Goal: Task Accomplishment & Management: Manage account settings

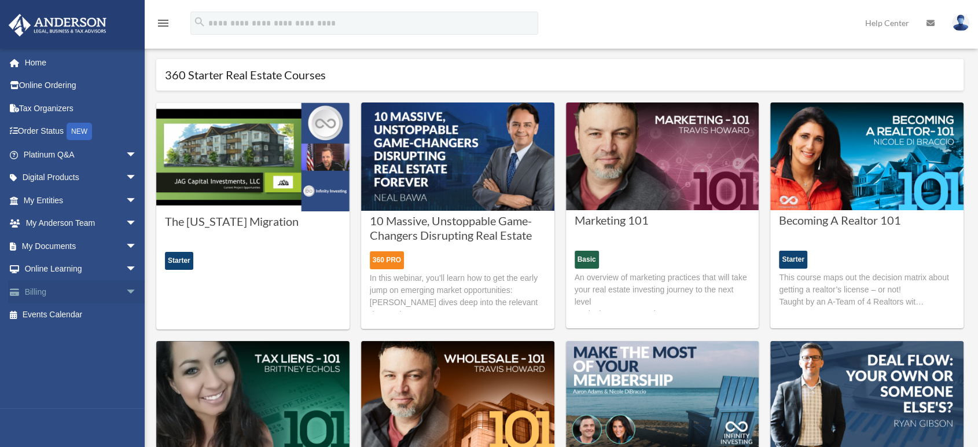
click at [42, 295] on link "Billing arrow_drop_down" at bounding box center [81, 291] width 146 height 23
click at [126, 290] on span "arrow_drop_down" at bounding box center [137, 292] width 23 height 24
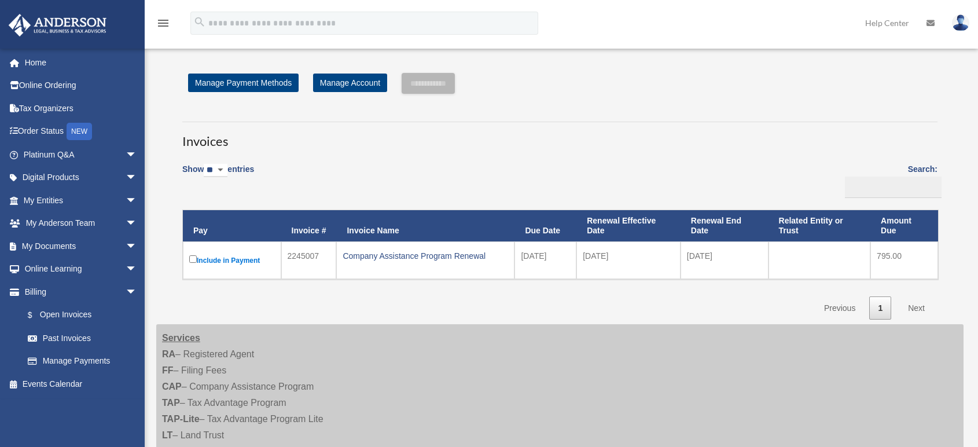
click at [88, 319] on div "caroogolla@yahoo.com Sign Out caroogolla@yahoo.com Home Online Ordering Tax Org…" at bounding box center [72, 271] width 145 height 447
click at [425, 89] on input "**********" at bounding box center [428, 83] width 53 height 21
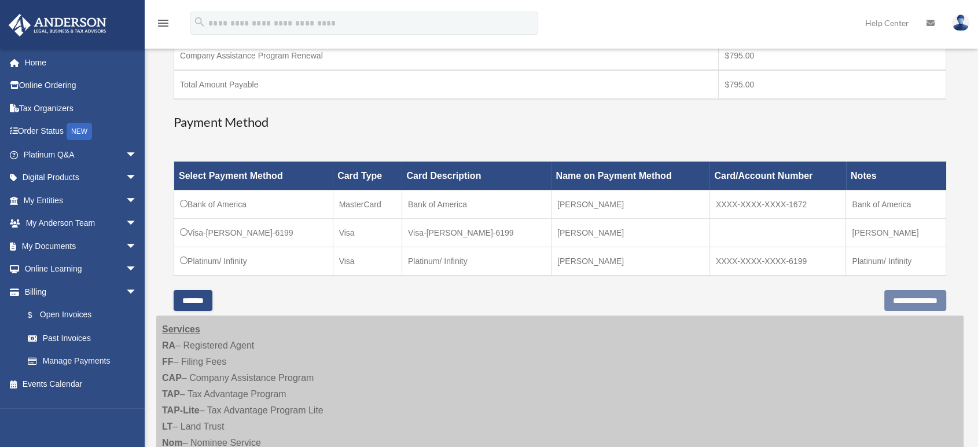
scroll to position [257, 0]
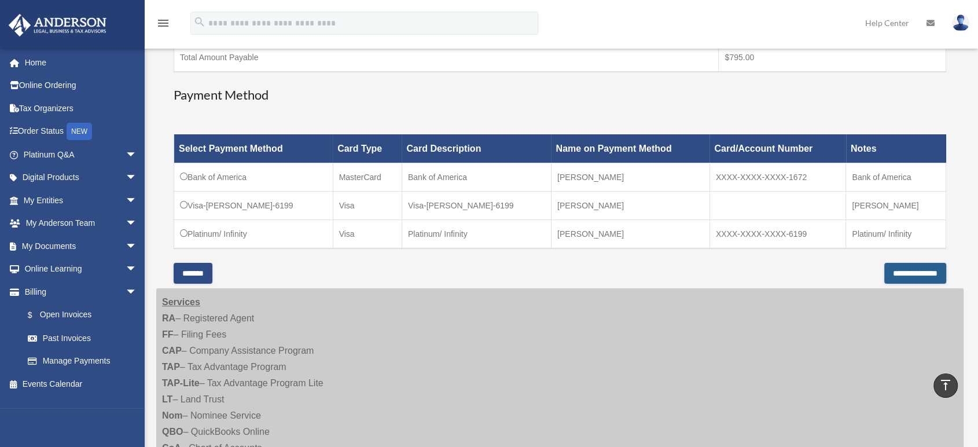
click at [906, 269] on input "**********" at bounding box center [915, 273] width 62 height 21
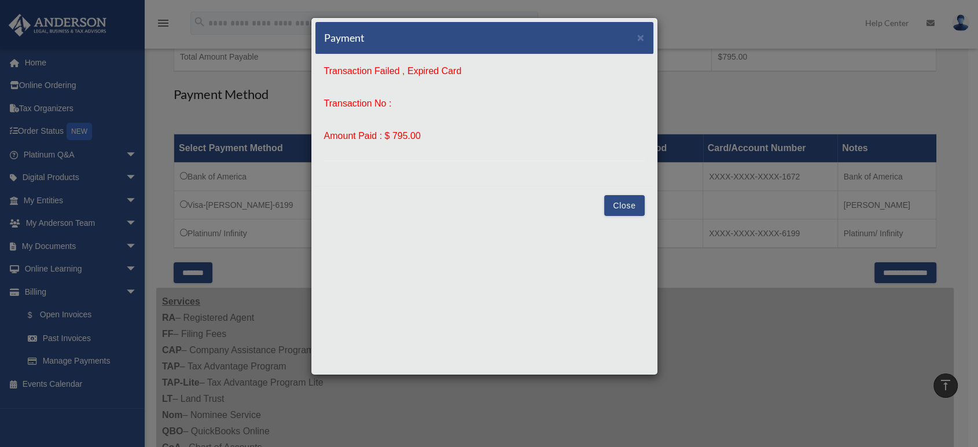
click at [623, 203] on button "Close" at bounding box center [624, 205] width 40 height 21
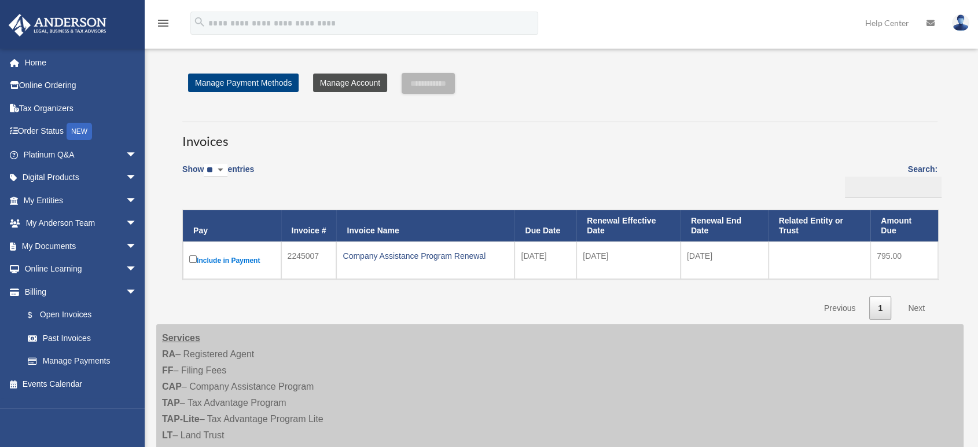
click at [348, 82] on link "Manage Account" at bounding box center [350, 82] width 74 height 19
click at [250, 88] on link "Manage Payment Methods" at bounding box center [243, 82] width 111 height 19
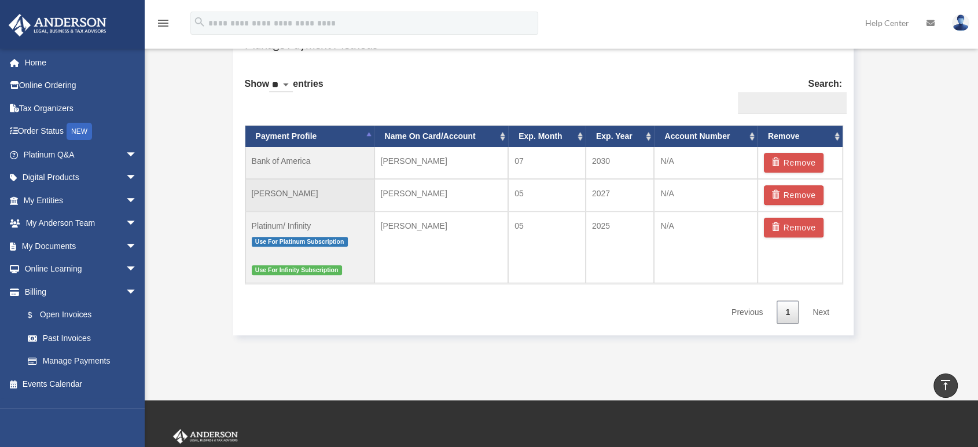
scroll to position [707, 0]
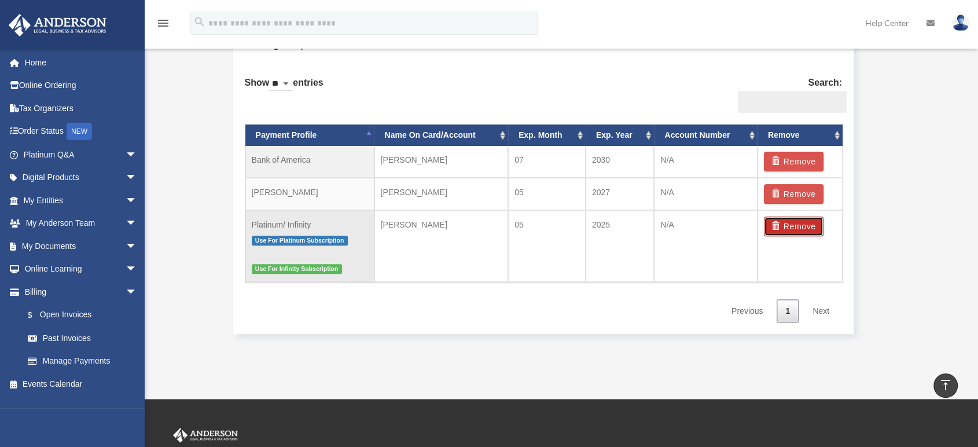
click at [799, 226] on button "Remove" at bounding box center [794, 226] width 60 height 20
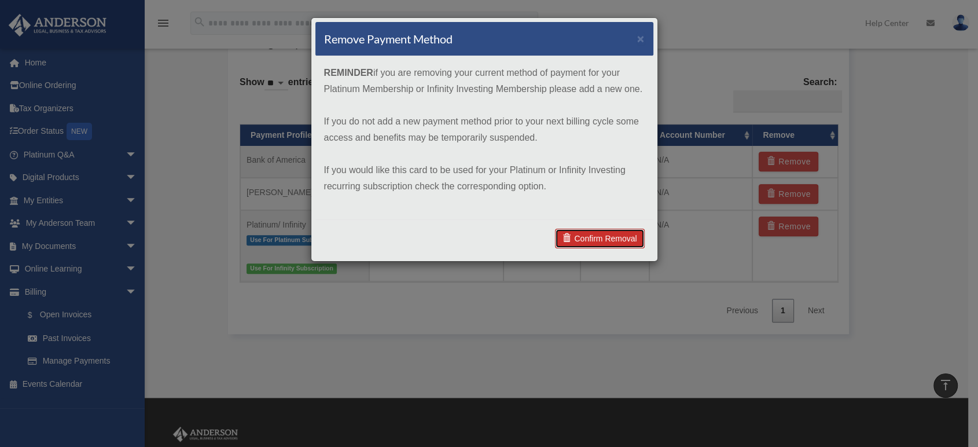
click at [622, 235] on link "Confirm Removal" at bounding box center [599, 239] width 89 height 20
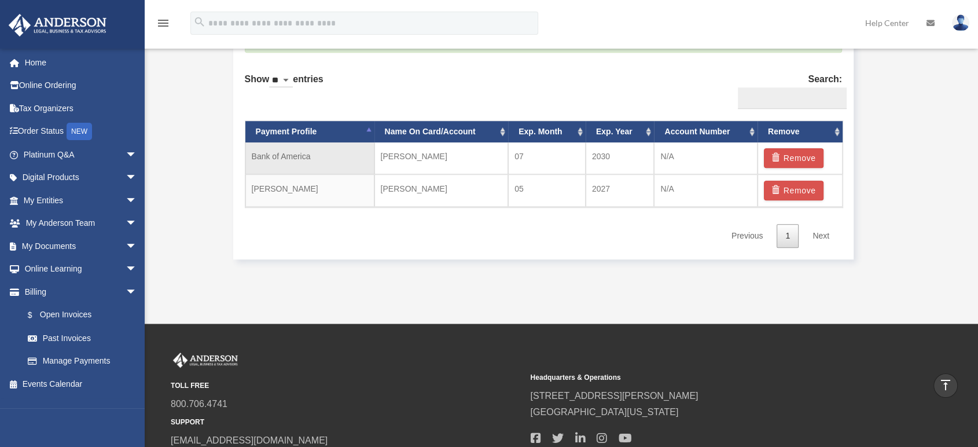
scroll to position [771, 0]
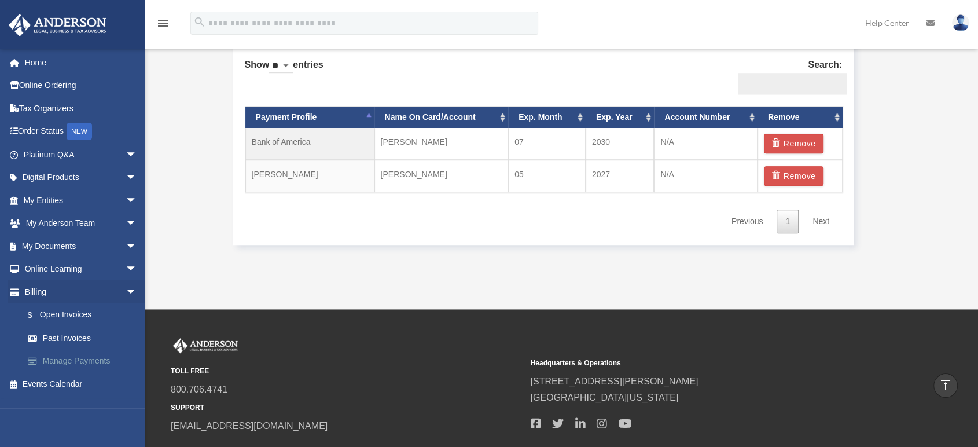
click at [89, 355] on link "Manage Payments" at bounding box center [85, 361] width 138 height 23
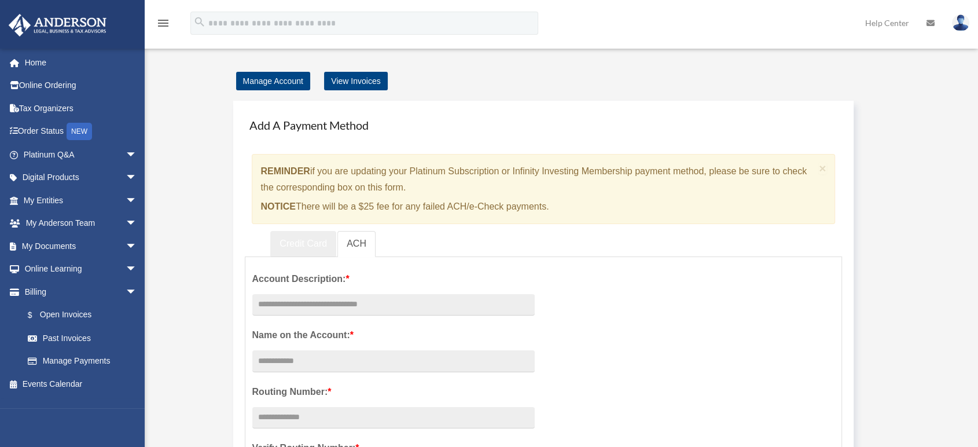
click at [298, 240] on link "Credit Card" at bounding box center [303, 244] width 66 height 26
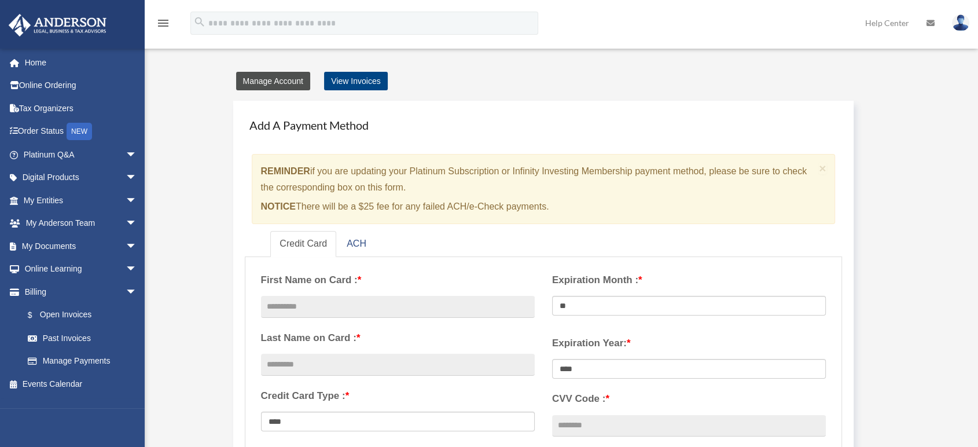
click at [252, 82] on link "Manage Account" at bounding box center [273, 81] width 74 height 19
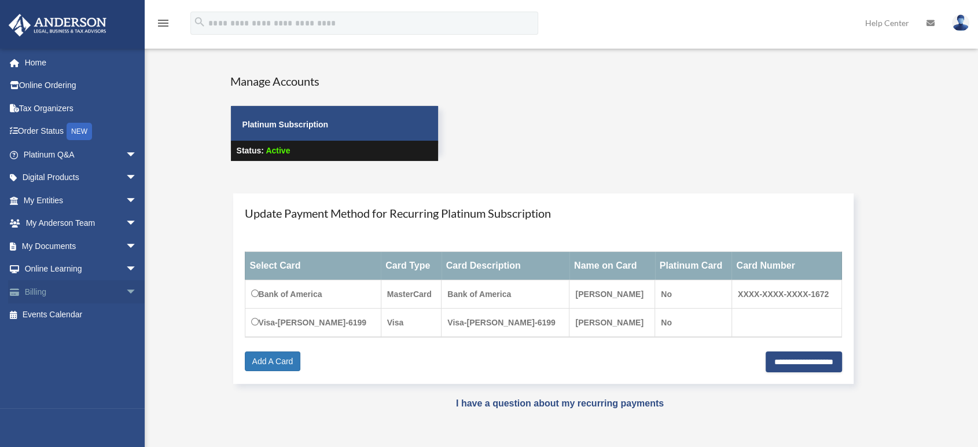
click at [126, 291] on span "arrow_drop_down" at bounding box center [137, 292] width 23 height 24
click at [91, 314] on link "$ Open Invoices" at bounding box center [85, 315] width 138 height 24
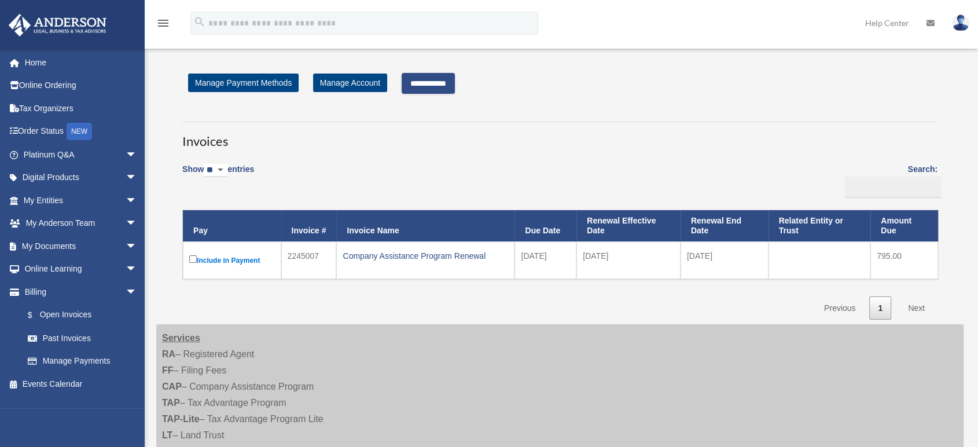
click at [443, 91] on input "**********" at bounding box center [428, 83] width 53 height 21
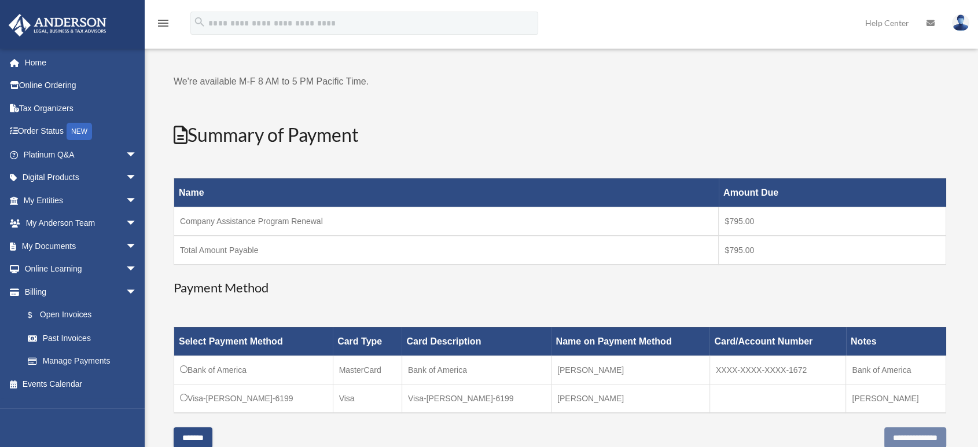
scroll to position [128, 0]
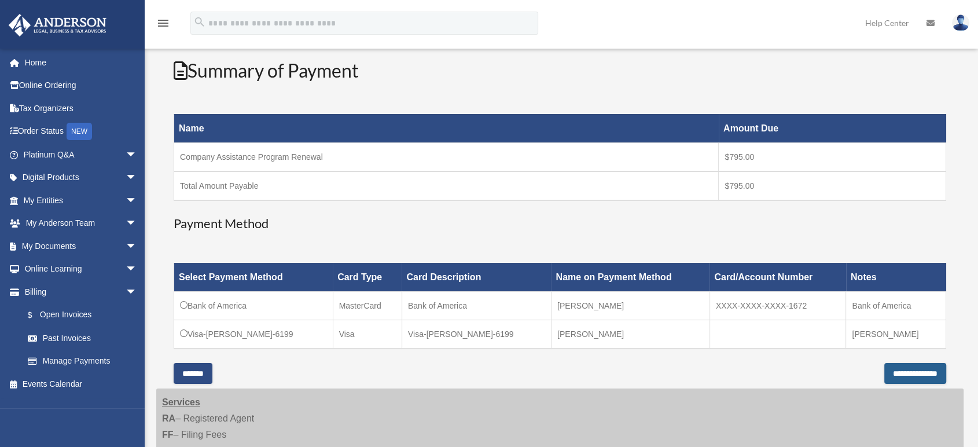
click at [902, 369] on input "**********" at bounding box center [915, 373] width 62 height 21
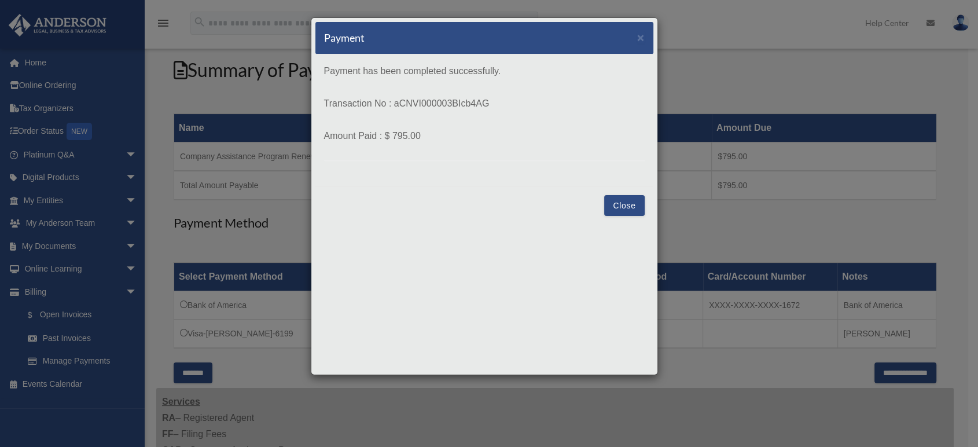
click at [627, 206] on button "Close" at bounding box center [624, 205] width 40 height 21
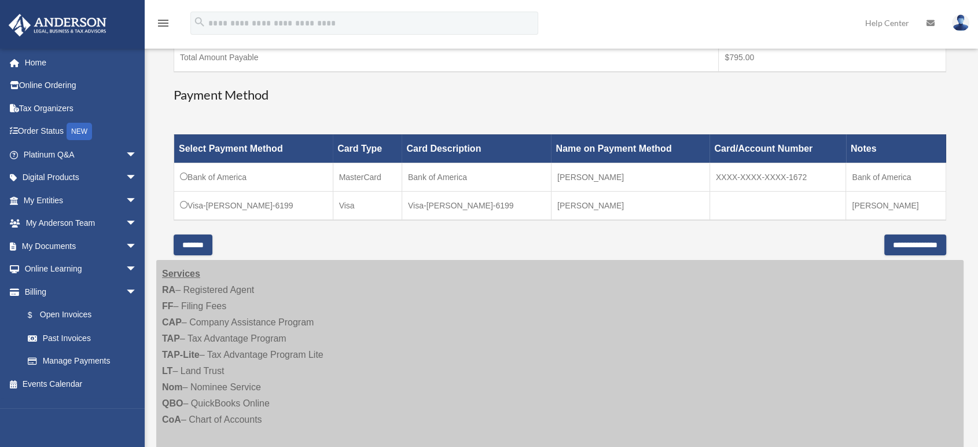
scroll to position [321, 0]
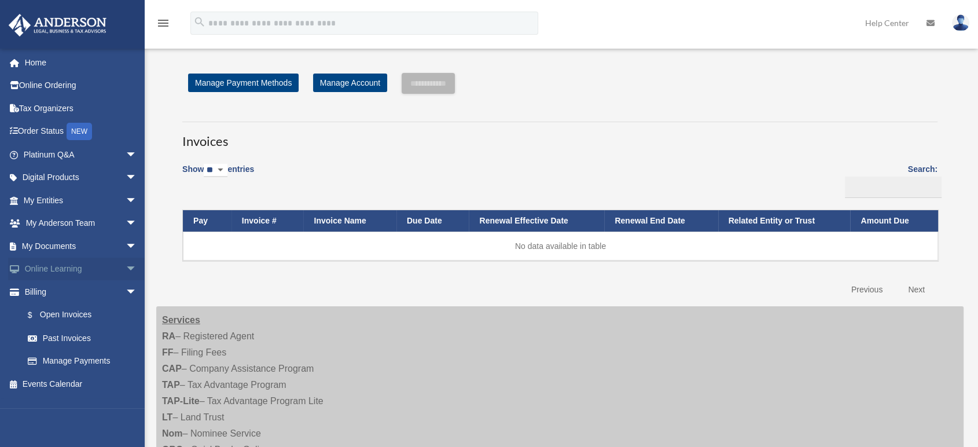
click at [64, 269] on link "Online Learning arrow_drop_down" at bounding box center [81, 269] width 146 height 23
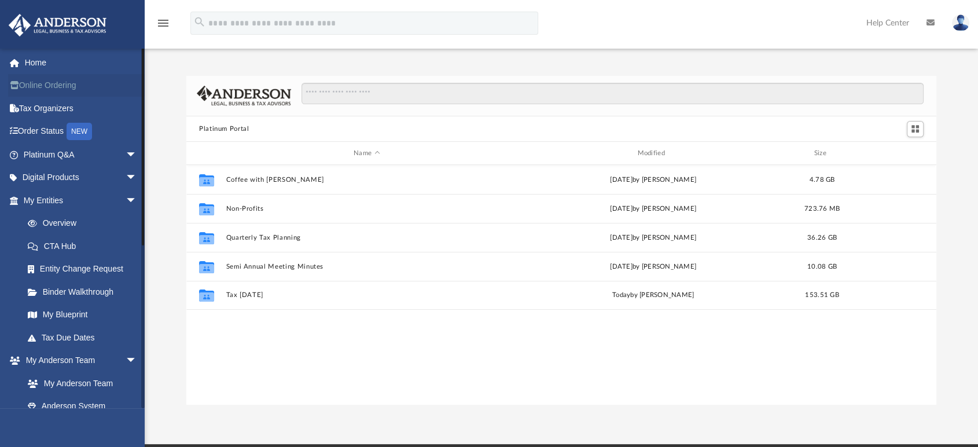
scroll to position [253, 740]
click at [74, 336] on link "Tax Due Dates" at bounding box center [85, 337] width 138 height 23
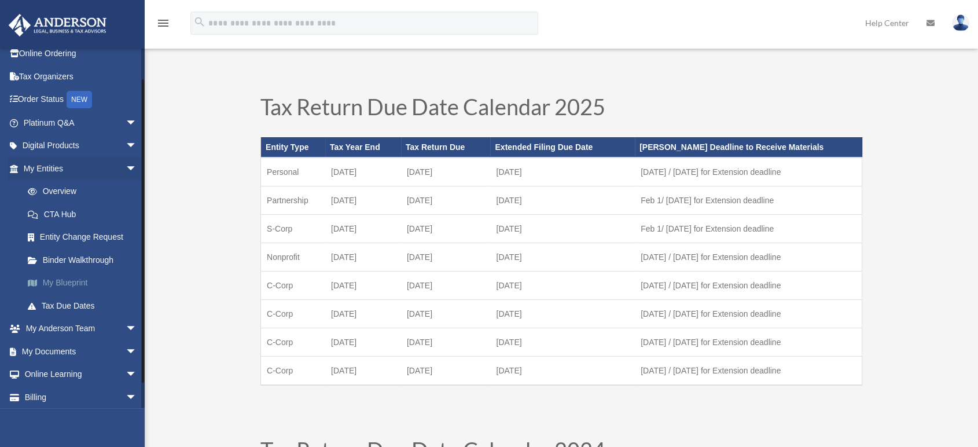
scroll to position [57, 0]
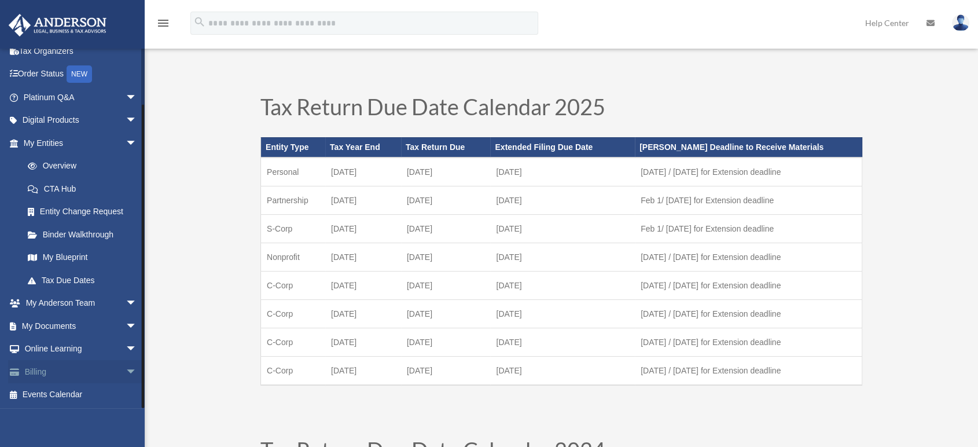
click at [63, 377] on link "Billing arrow_drop_down" at bounding box center [81, 371] width 146 height 23
click at [126, 372] on span "arrow_drop_down" at bounding box center [137, 372] width 23 height 24
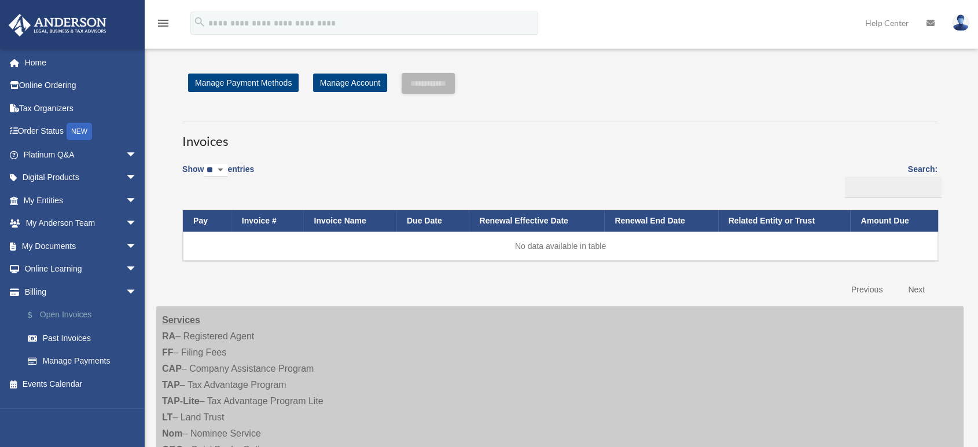
click at [72, 311] on link "$ Open Invoices" at bounding box center [85, 315] width 138 height 24
click at [60, 341] on link "Past Invoices" at bounding box center [85, 337] width 138 height 23
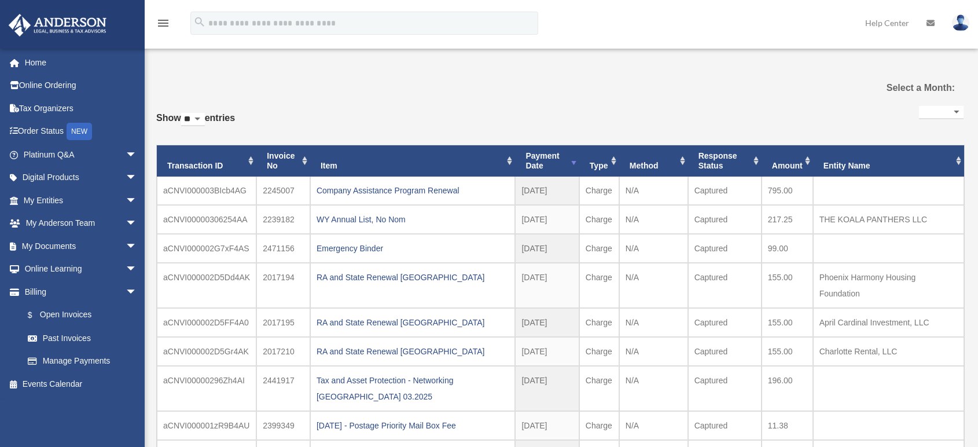
select select
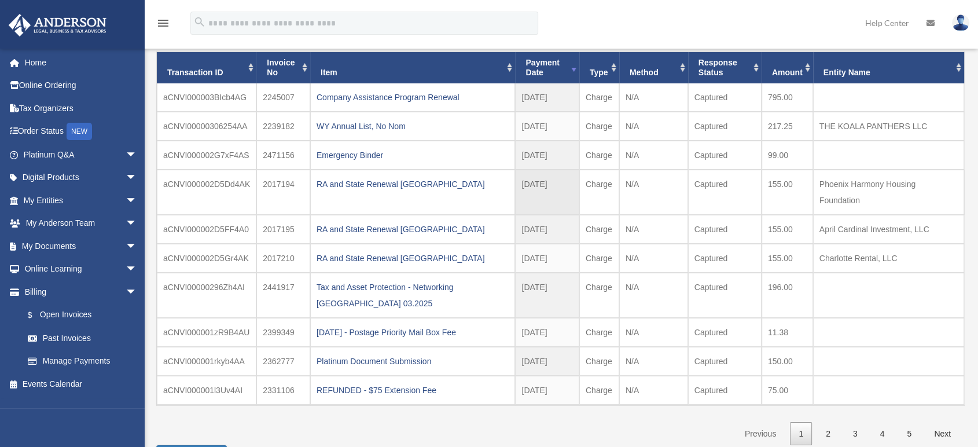
scroll to position [193, 0]
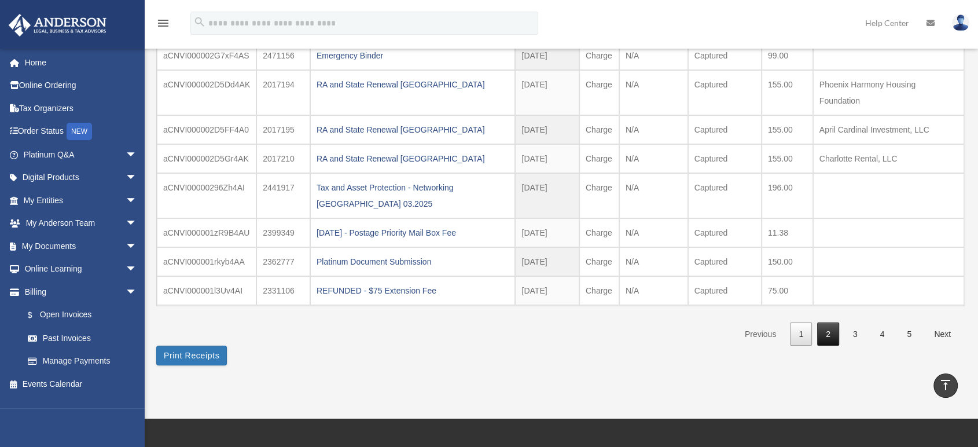
click at [833, 328] on link "2" at bounding box center [828, 334] width 22 height 24
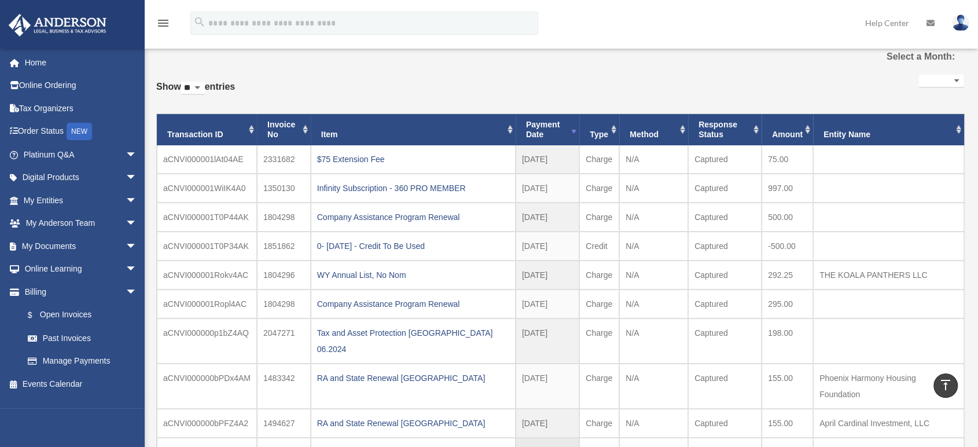
scroll to position [0, 0]
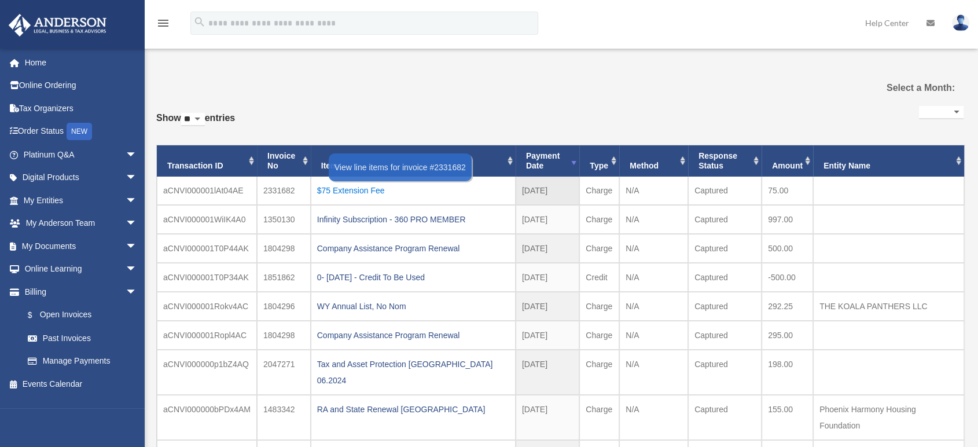
click at [350, 186] on div "$75 Extension Fee" at bounding box center [413, 190] width 192 height 16
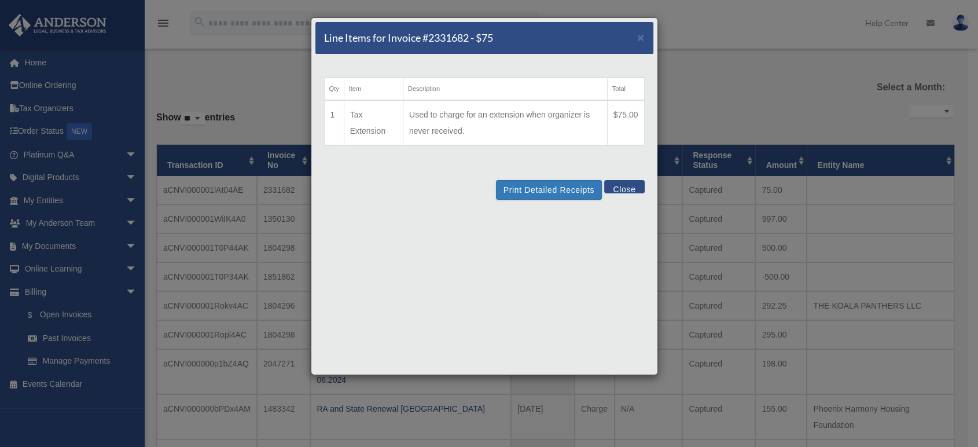
click at [628, 190] on button "Close" at bounding box center [624, 186] width 40 height 13
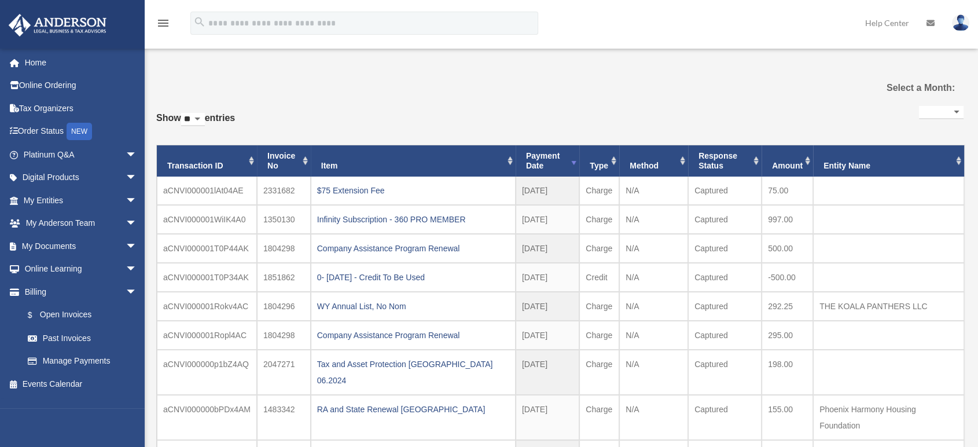
click at [205, 121] on select "** ** ** ***" at bounding box center [193, 119] width 24 height 13
select select "**"
click at [183, 113] on select "** ** ** ***" at bounding box center [193, 119] width 24 height 13
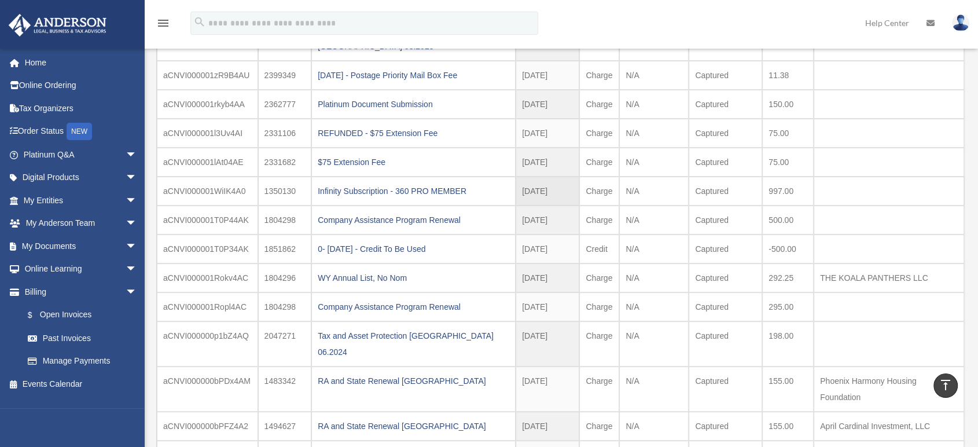
scroll to position [321, 0]
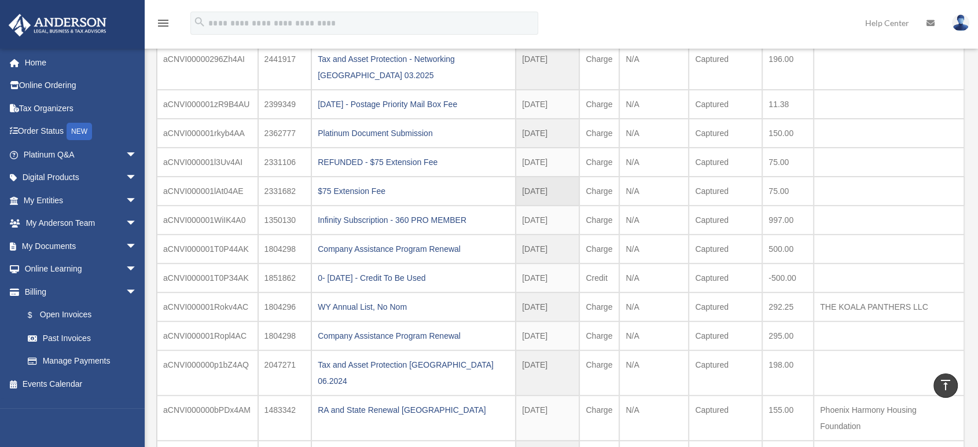
drag, startPoint x: 161, startPoint y: 185, endPoint x: 193, endPoint y: 190, distance: 32.3
click at [955, 198] on td at bounding box center [889, 191] width 150 height 29
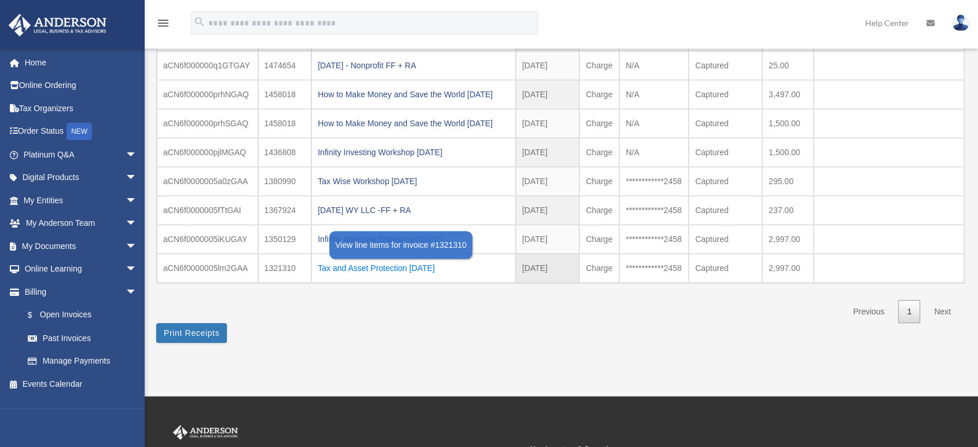
scroll to position [1304, 0]
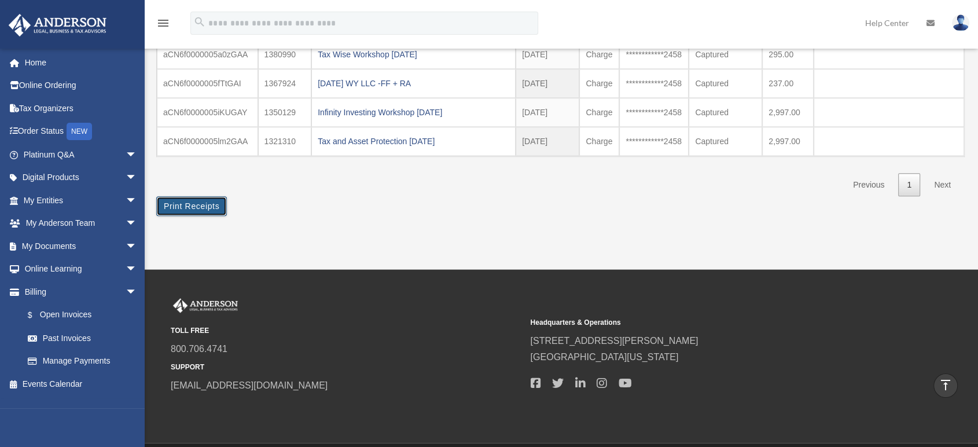
click at [194, 196] on button "Print Receipts" at bounding box center [191, 206] width 71 height 20
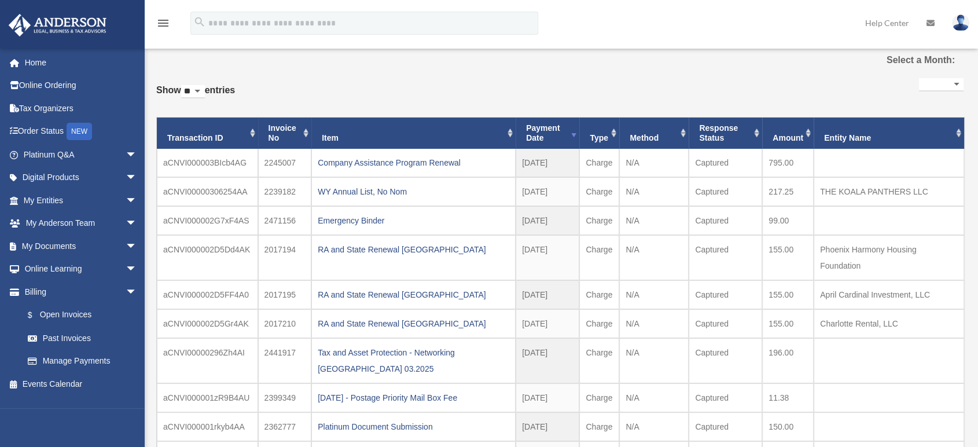
scroll to position [0, 0]
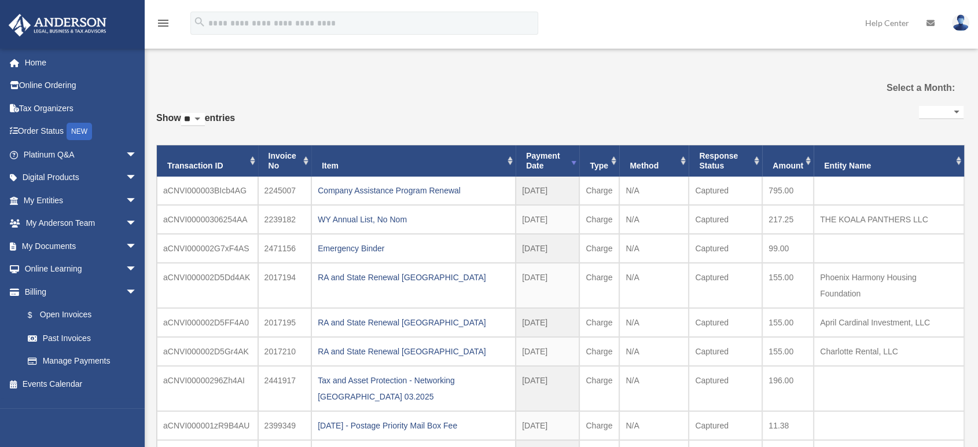
click at [959, 112] on select "**********" at bounding box center [941, 112] width 45 height 13
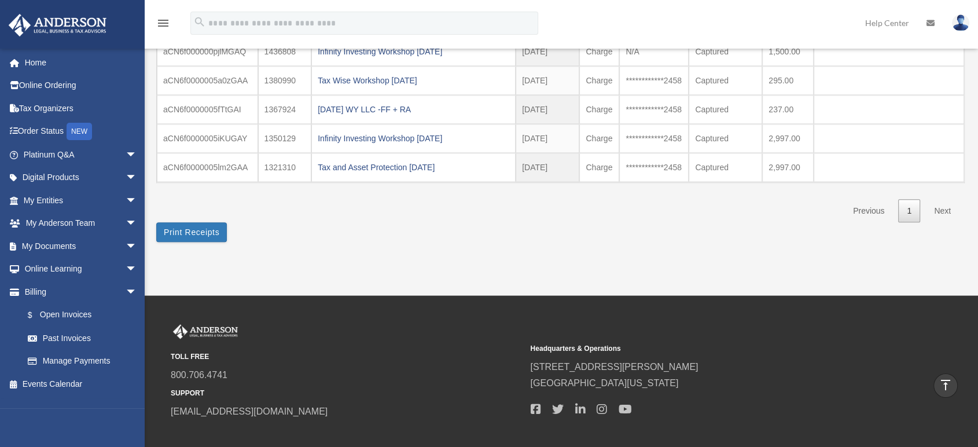
scroll to position [1286, 0]
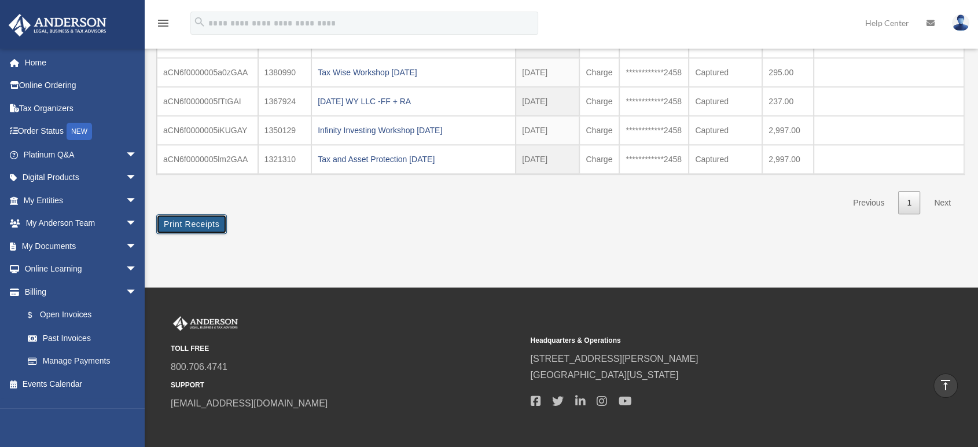
click at [212, 214] on button "Print Receipts" at bounding box center [191, 224] width 71 height 20
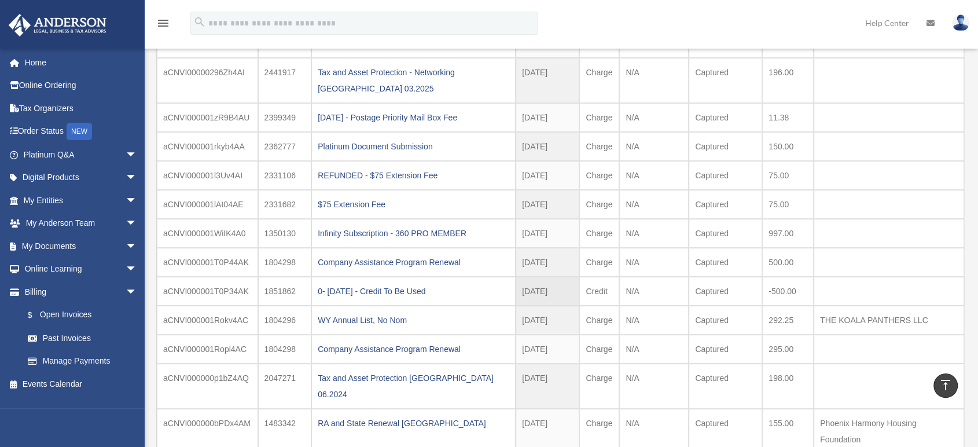
scroll to position [339, 0]
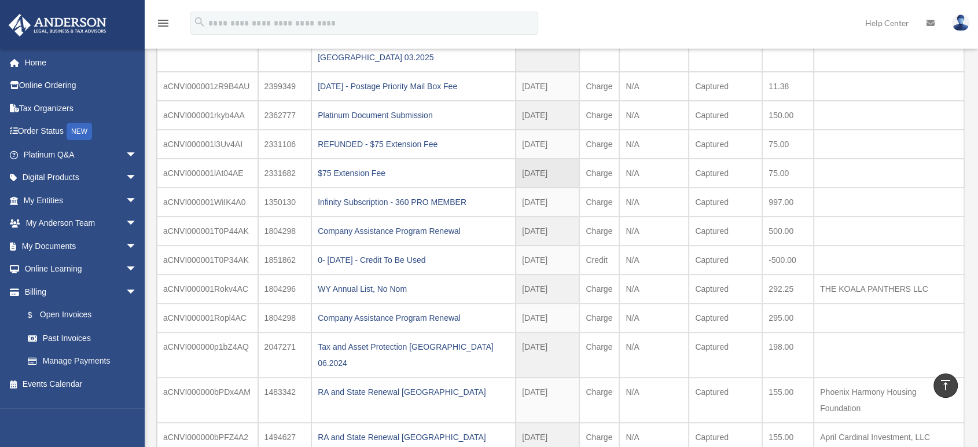
click at [801, 180] on td "75.00" at bounding box center [788, 173] width 52 height 29
click at [777, 179] on td "75.00" at bounding box center [788, 173] width 52 height 29
drag, startPoint x: 760, startPoint y: 184, endPoint x: 777, endPoint y: 185, distance: 16.8
click at [813, 190] on tr "aCNVI000001WiIK4A0 1350130 Infinity Subscription - 360 PRO MEMBER [DATE] 2024 -…" at bounding box center [560, 202] width 807 height 29
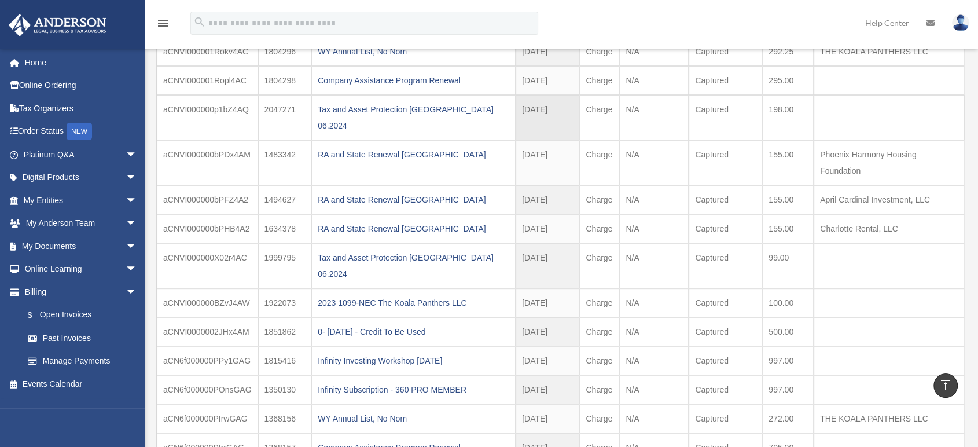
scroll to position [403, 0]
